Goal: Transaction & Acquisition: Purchase product/service

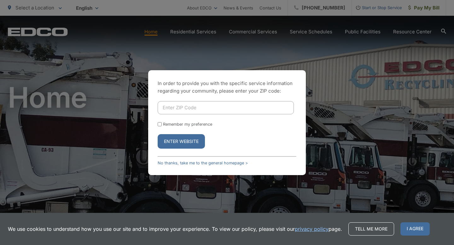
click at [183, 104] on input "Enter ZIP Code" at bounding box center [226, 107] width 136 height 13
type input "92084"
click at [184, 142] on button "Enter Website" at bounding box center [181, 141] width 47 height 15
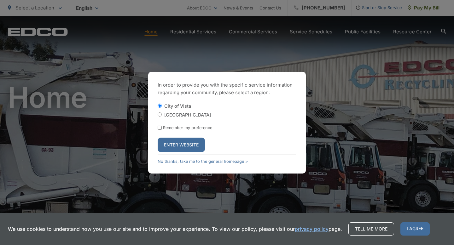
click at [176, 147] on button "Enter Website" at bounding box center [181, 145] width 47 height 15
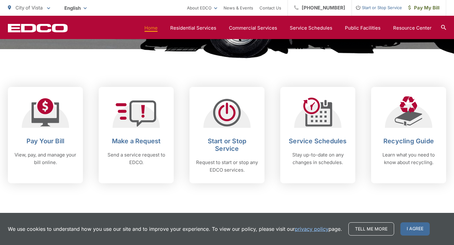
scroll to position [227, 0]
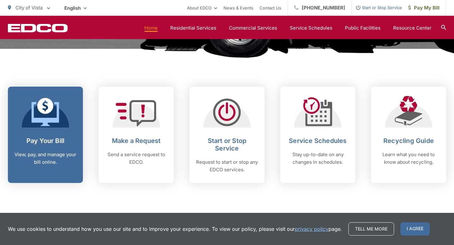
click at [54, 157] on p "View, pay, and manage your bill online." at bounding box center [45, 158] width 62 height 15
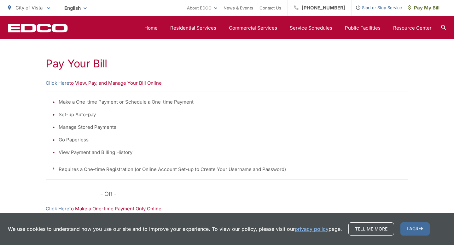
scroll to position [102, 0]
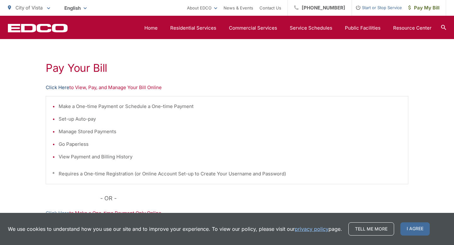
click at [58, 87] on link "Click Here" at bounding box center [58, 88] width 24 height 8
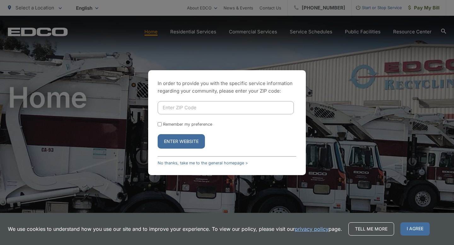
click at [185, 108] on input "Enter ZIP Code" at bounding box center [226, 107] width 136 height 13
type input "92084"
click at [181, 144] on button "Enter Website" at bounding box center [181, 141] width 47 height 15
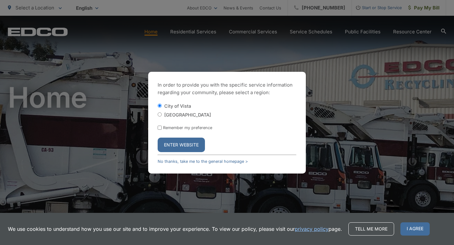
click at [181, 144] on button "Enter Website" at bounding box center [181, 145] width 47 height 15
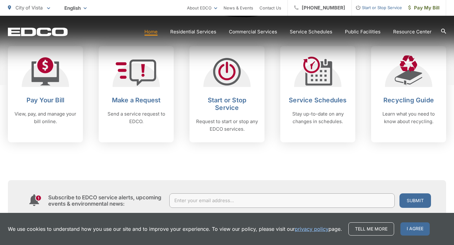
scroll to position [278, 0]
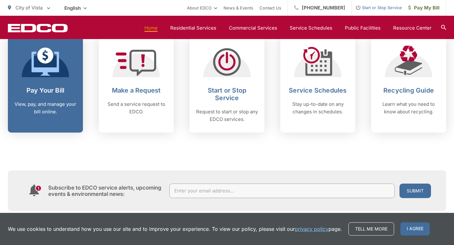
click at [54, 74] on icon at bounding box center [46, 62] width 28 height 28
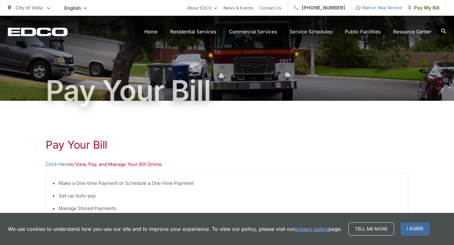
scroll to position [38, 0]
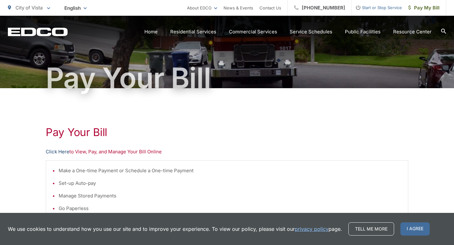
click at [62, 151] on link "Click Here" at bounding box center [58, 152] width 24 height 8
